Goal: Find specific page/section: Find specific page/section

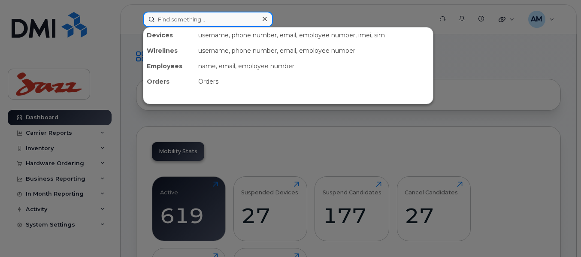
click at [186, 15] on input at bounding box center [208, 19] width 130 height 15
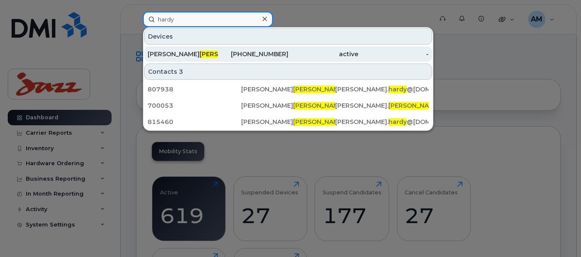
type input "hardy"
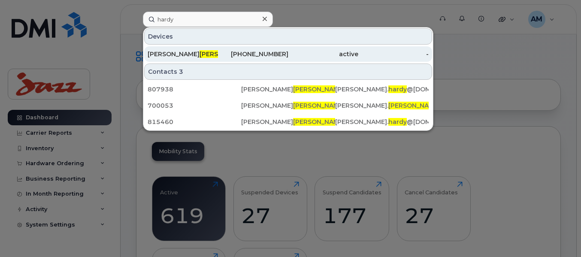
click at [200, 55] on div "[PERSON_NAME]" at bounding box center [183, 54] width 70 height 9
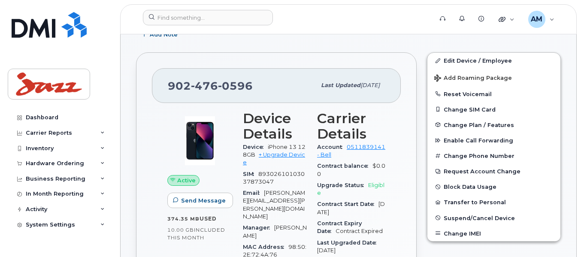
scroll to position [164, 0]
